Goal: Information Seeking & Learning: Find specific fact

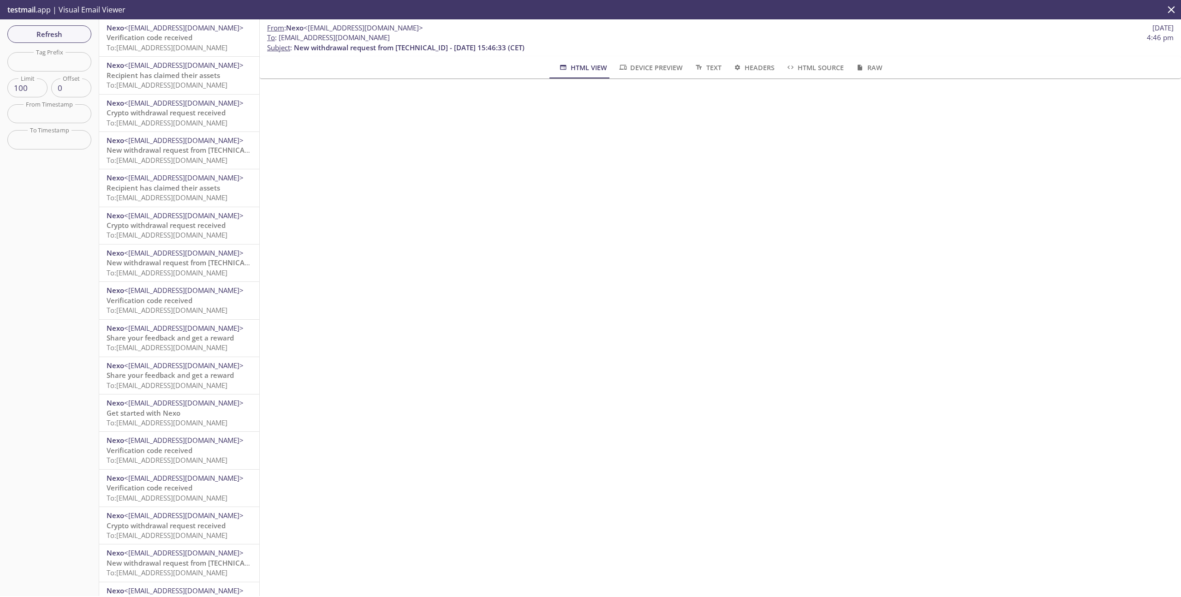
click at [1175, 11] on icon "close" at bounding box center [1171, 10] width 12 height 12
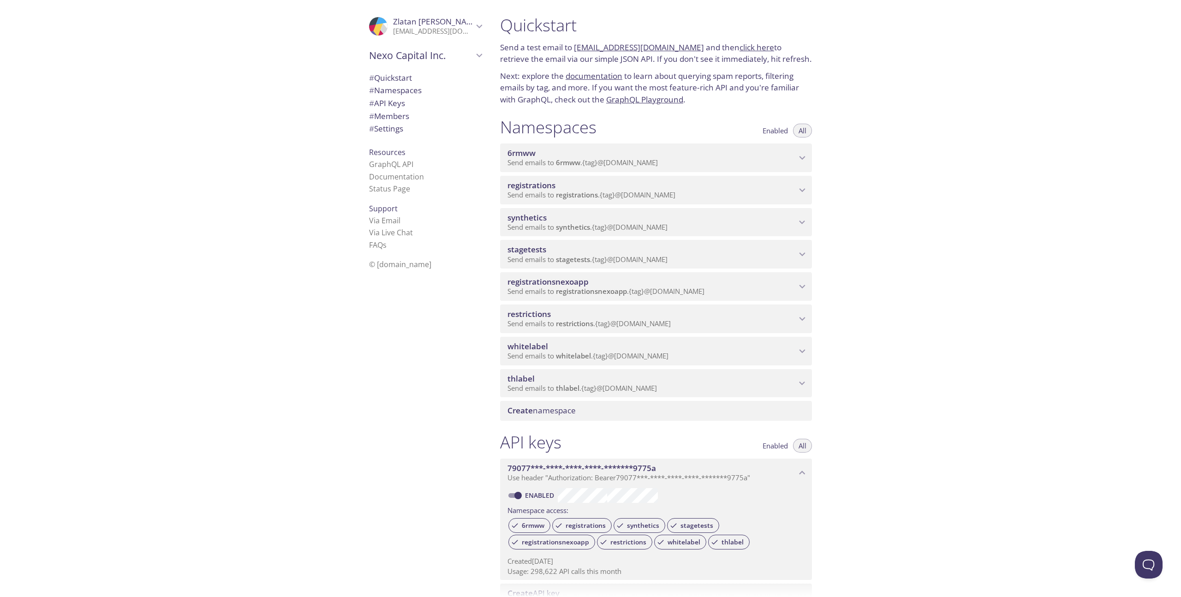
click at [728, 228] on p "Send emails to synthetics . {tag} @[DOMAIN_NAME]" at bounding box center [652, 227] width 289 height 9
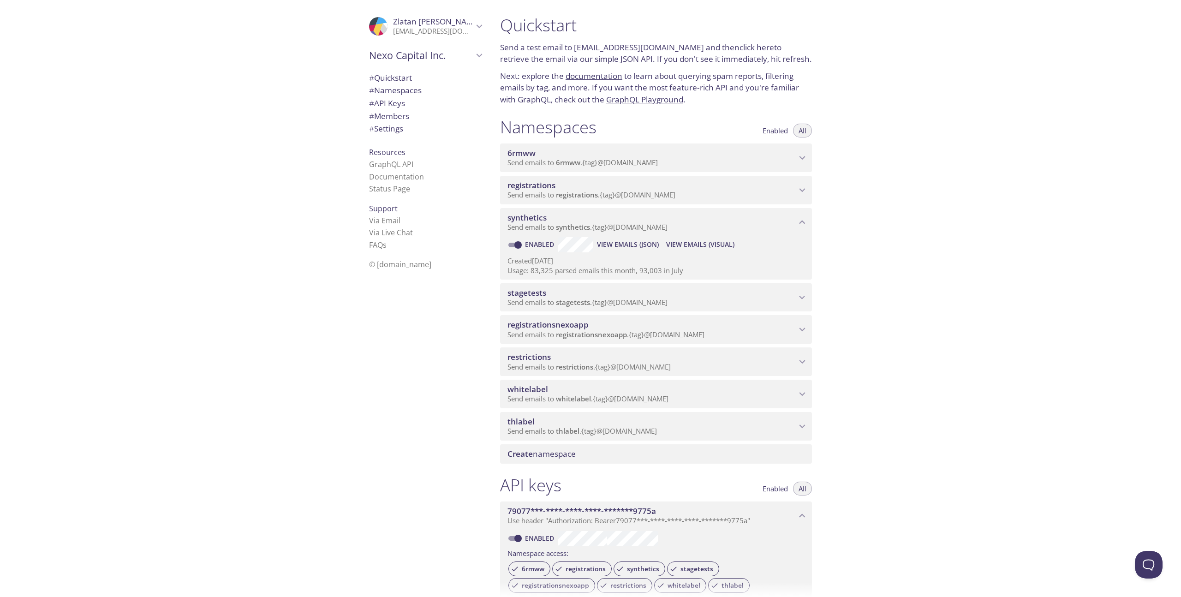
click at [699, 246] on span "View Emails (Visual)" at bounding box center [700, 244] width 68 height 11
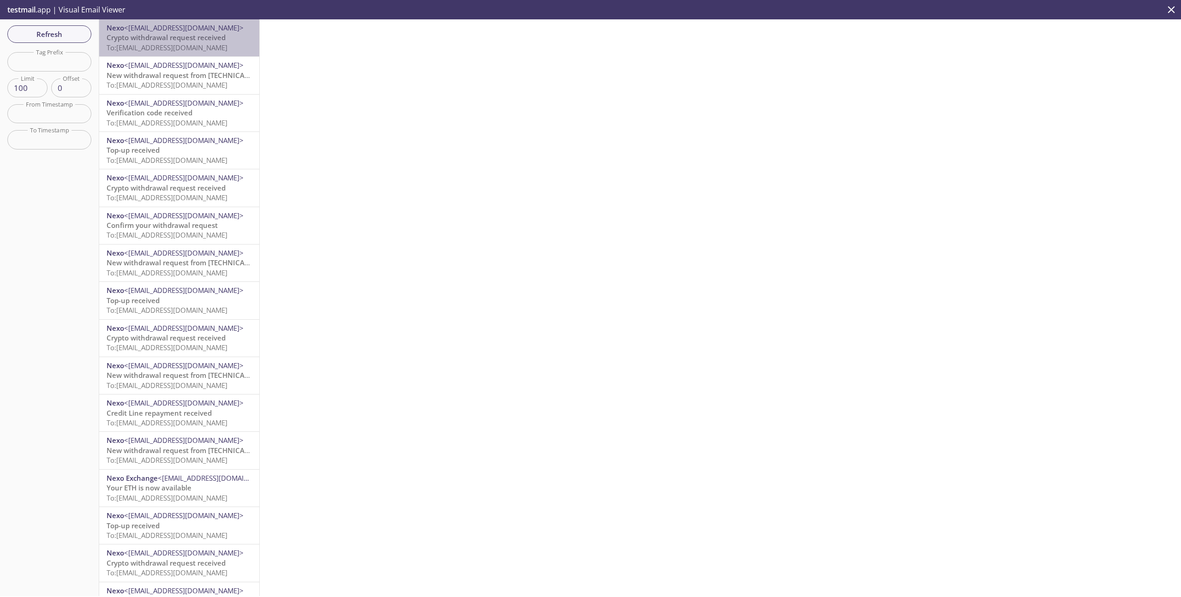
click at [185, 43] on span "To: [EMAIL_ADDRESS][DOMAIN_NAME]" at bounding box center [167, 47] width 121 height 9
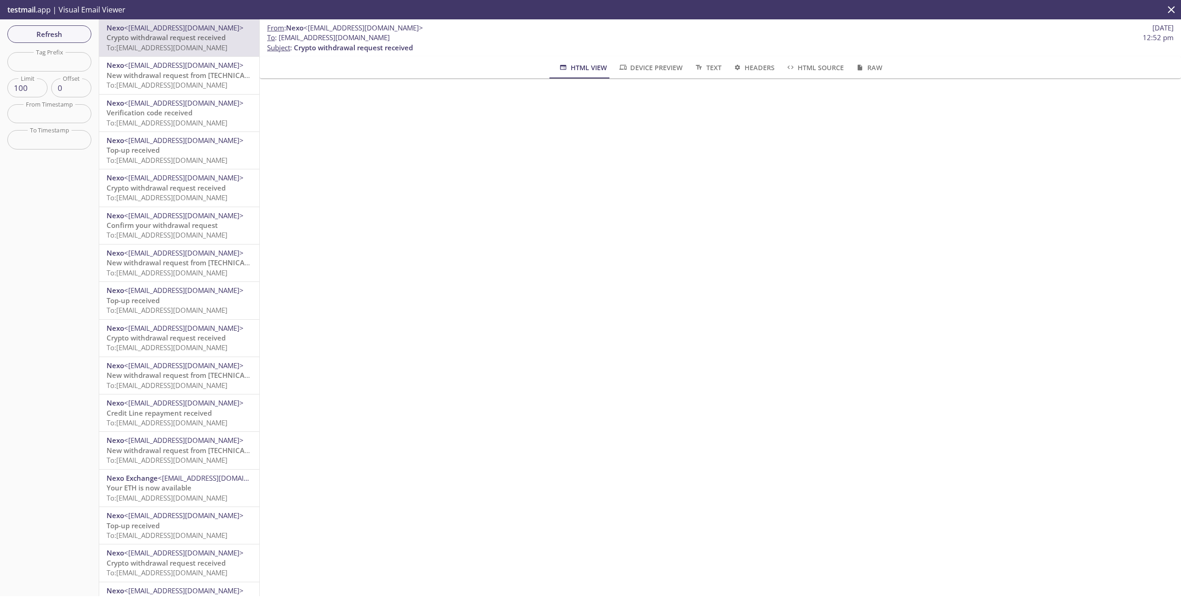
click at [203, 111] on p "Verification code received To: [EMAIL_ADDRESS][DOMAIN_NAME]" at bounding box center [179, 118] width 145 height 20
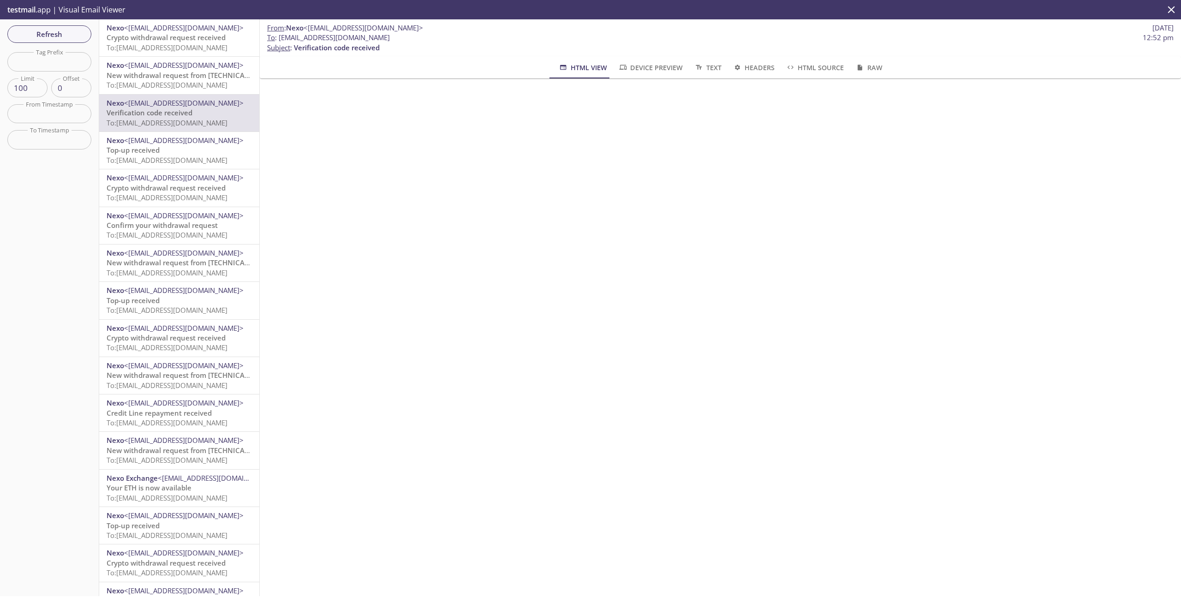
drag, startPoint x: 459, startPoint y: 37, endPoint x: 278, endPoint y: 37, distance: 180.4
click at [278, 37] on span "To : [EMAIL_ADDRESS][DOMAIN_NAME] 12:52 pm" at bounding box center [720, 38] width 907 height 10
copy span "[EMAIL_ADDRESS][DOMAIN_NAME]"
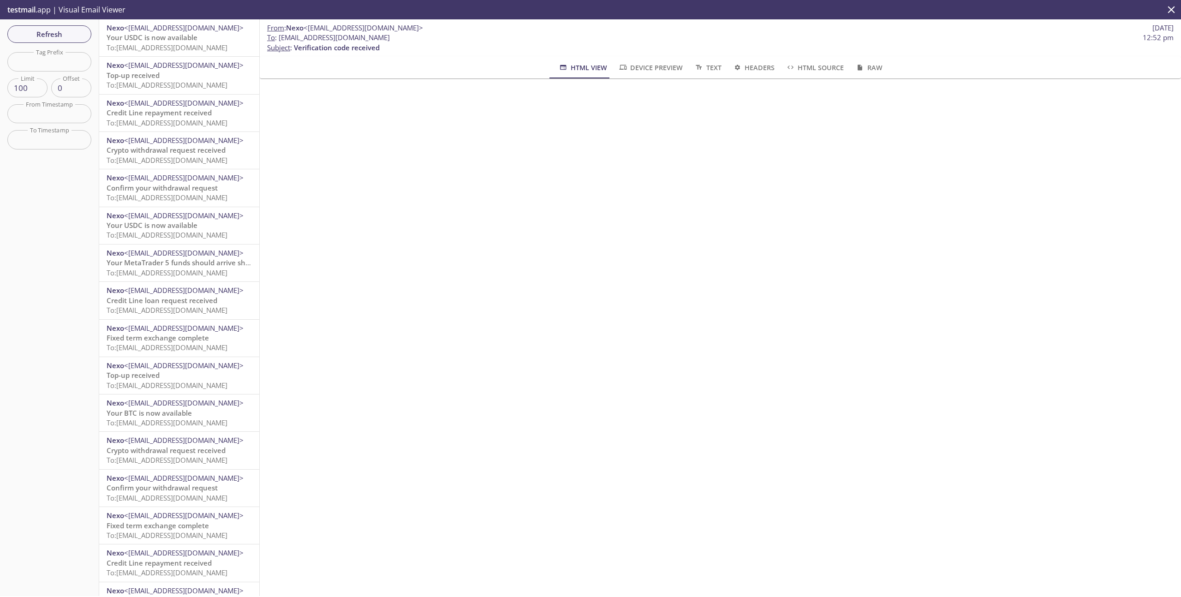
copy span "[EMAIL_ADDRESS][DOMAIN_NAME]"
click at [67, 31] on span "Refresh" at bounding box center [49, 34] width 69 height 12
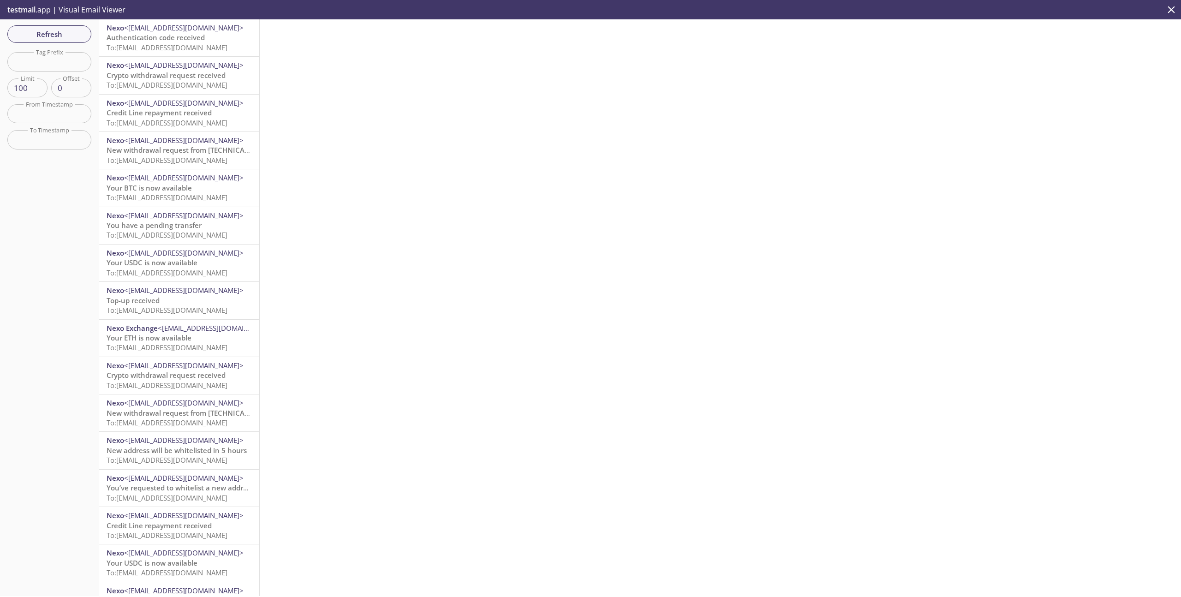
click at [158, 45] on span "To: [EMAIL_ADDRESS][DOMAIN_NAME]" at bounding box center [167, 47] width 121 height 9
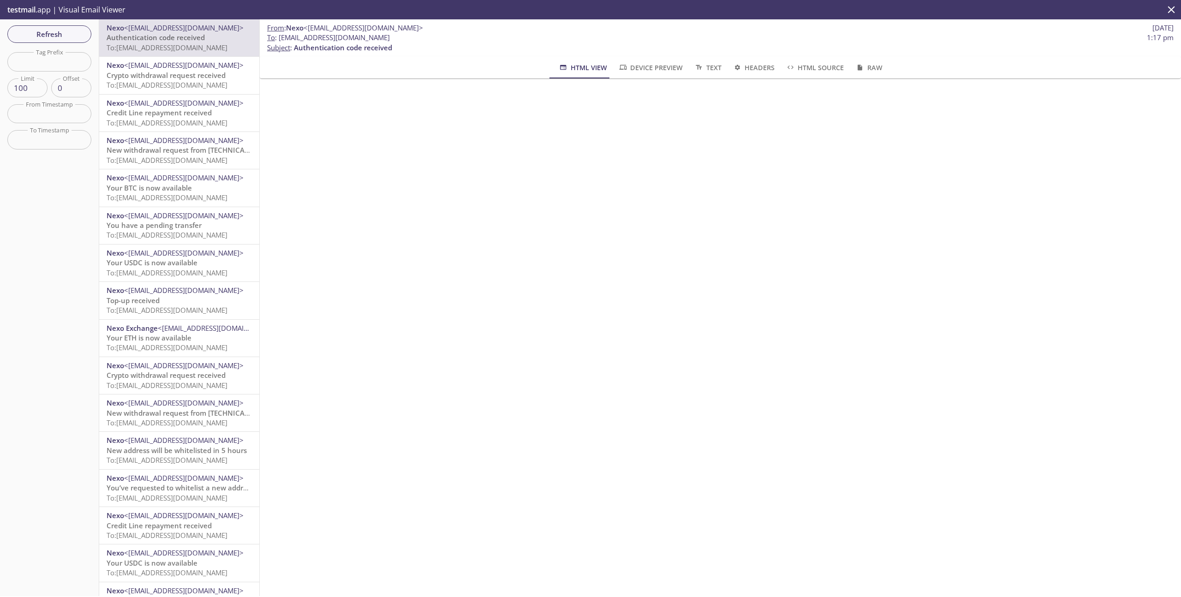
drag, startPoint x: 457, startPoint y: 39, endPoint x: 280, endPoint y: 41, distance: 177.2
click at [280, 41] on span "To : [EMAIL_ADDRESS][DOMAIN_NAME] 1:17 pm" at bounding box center [720, 38] width 907 height 10
copy span "[EMAIL_ADDRESS][DOMAIN_NAME]"
click at [1176, 2] on button "close" at bounding box center [1171, 9] width 19 height 19
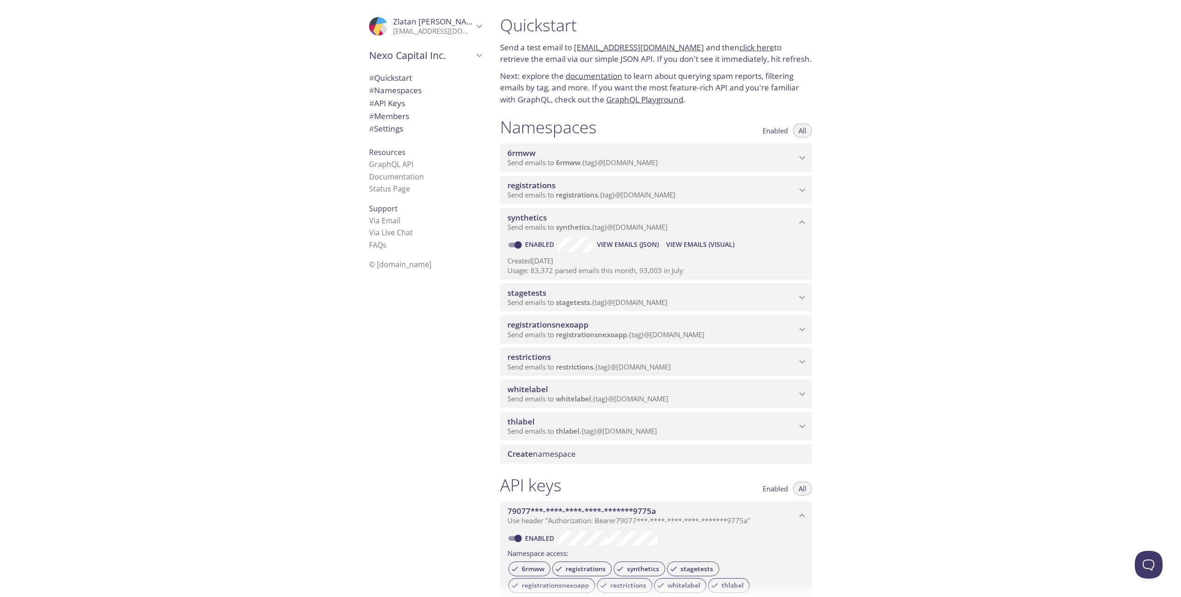
click at [743, 365] on p "Send emails to restrictions . {tag} @[DOMAIN_NAME]" at bounding box center [652, 367] width 289 height 9
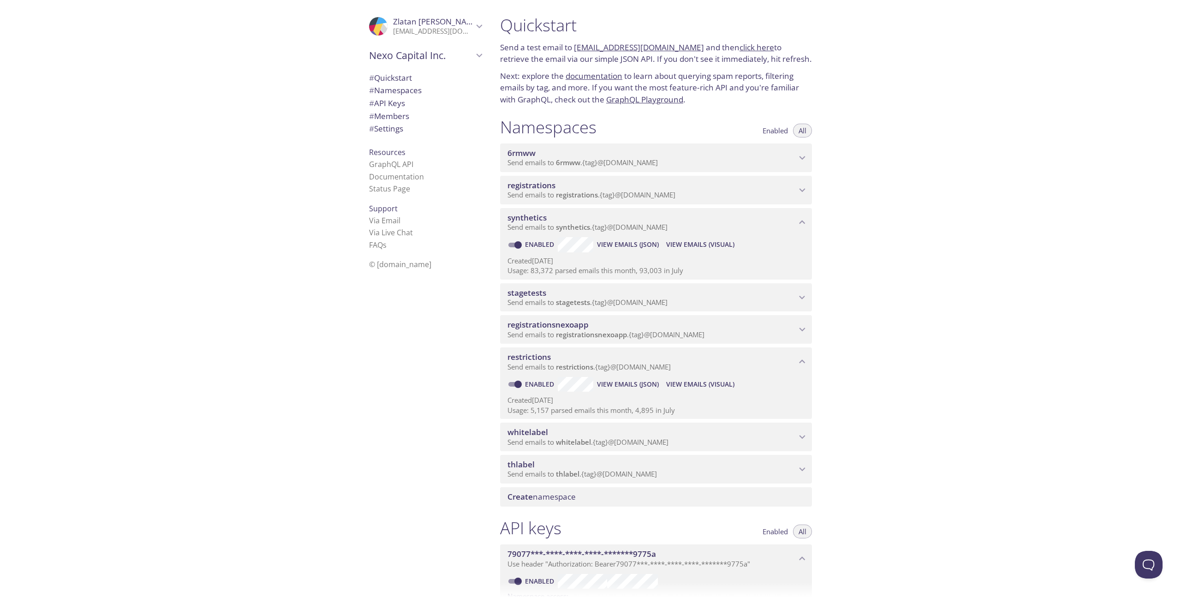
click at [703, 189] on span "registrations" at bounding box center [652, 185] width 289 height 10
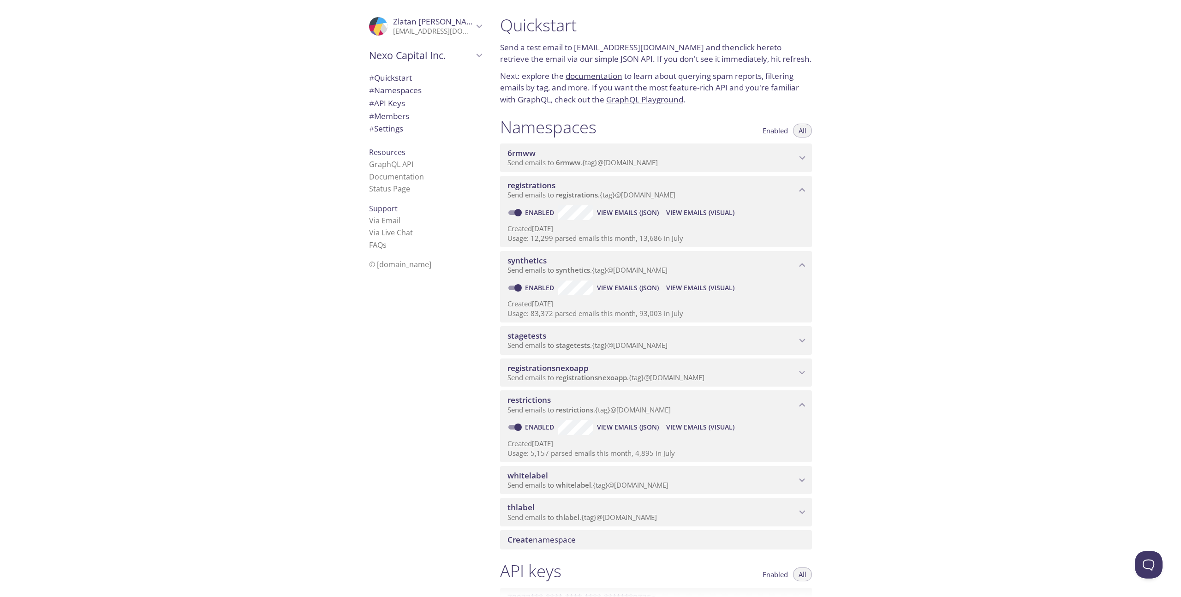
click at [714, 209] on span "View Emails (Visual)" at bounding box center [700, 212] width 68 height 11
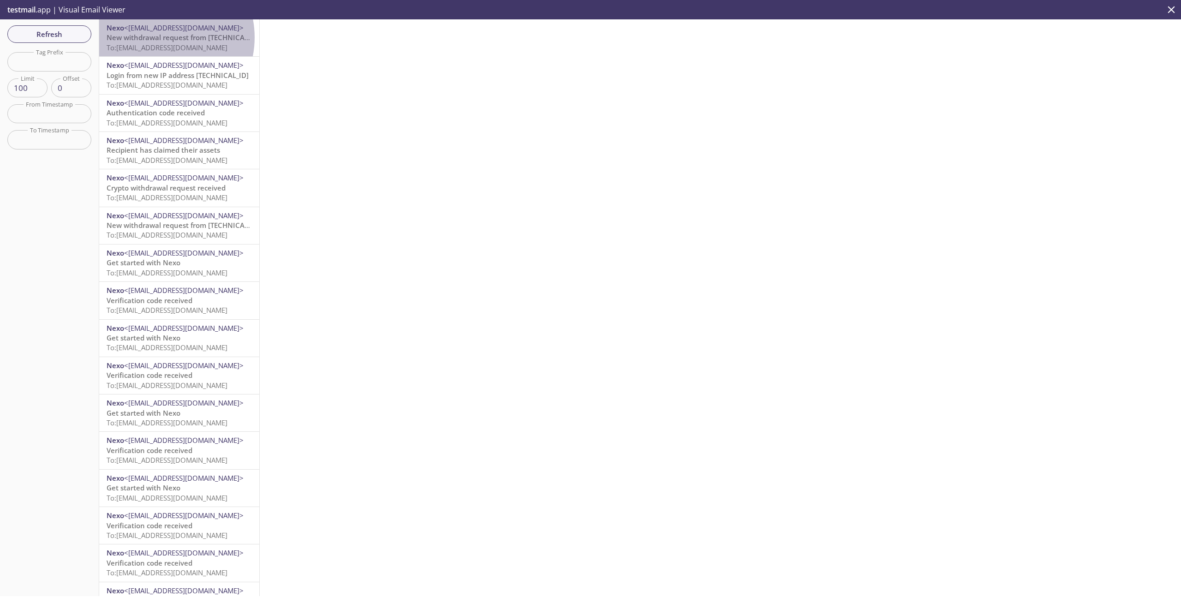
click at [157, 37] on span "New withdrawal request from [TECHNICAL_ID] - [DATE] 12:21:48 (CET)" at bounding box center [222, 37] width 231 height 9
